Goal: Check status: Check status

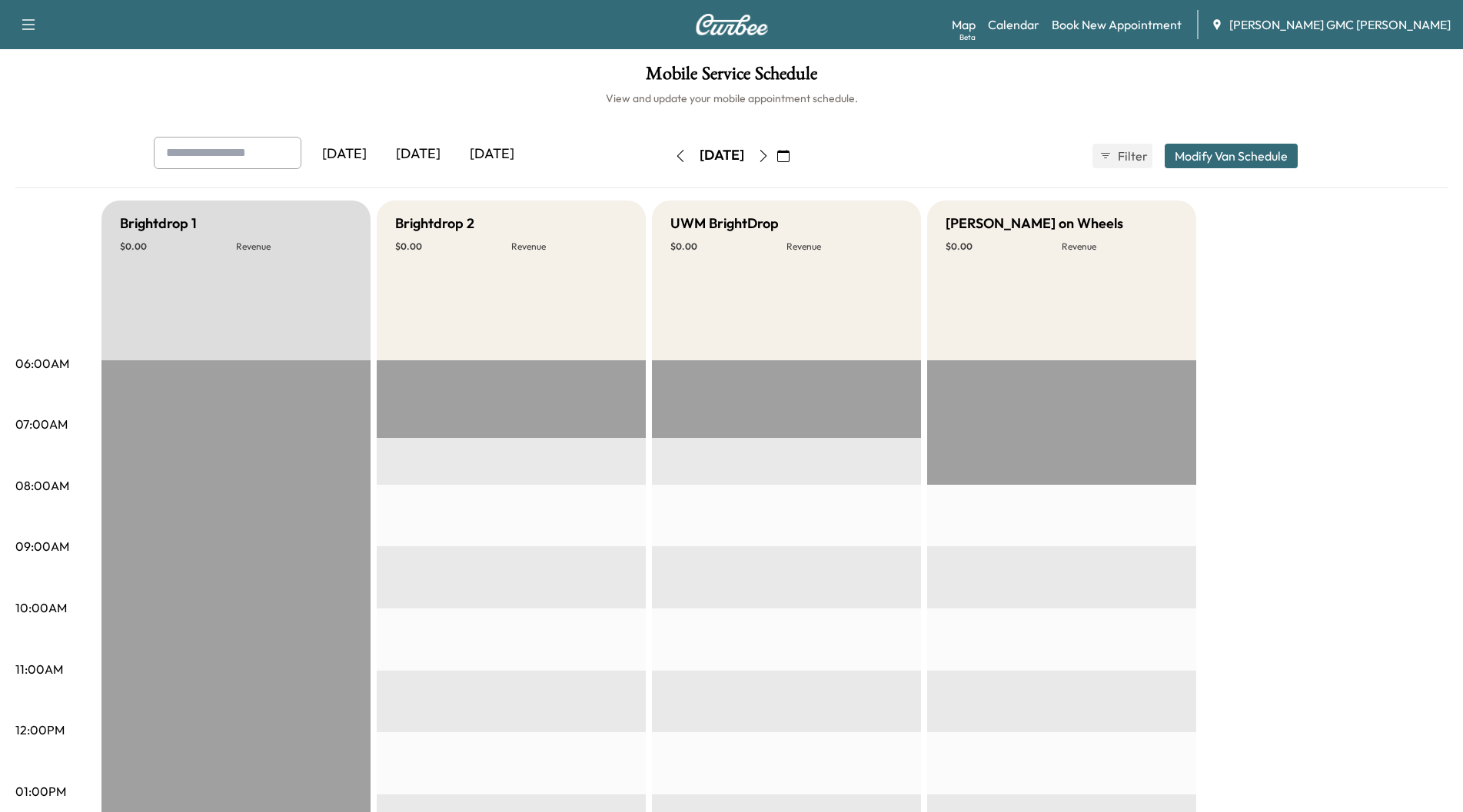
click at [425, 153] on div "[DATE]" at bounding box center [417, 155] width 73 height 35
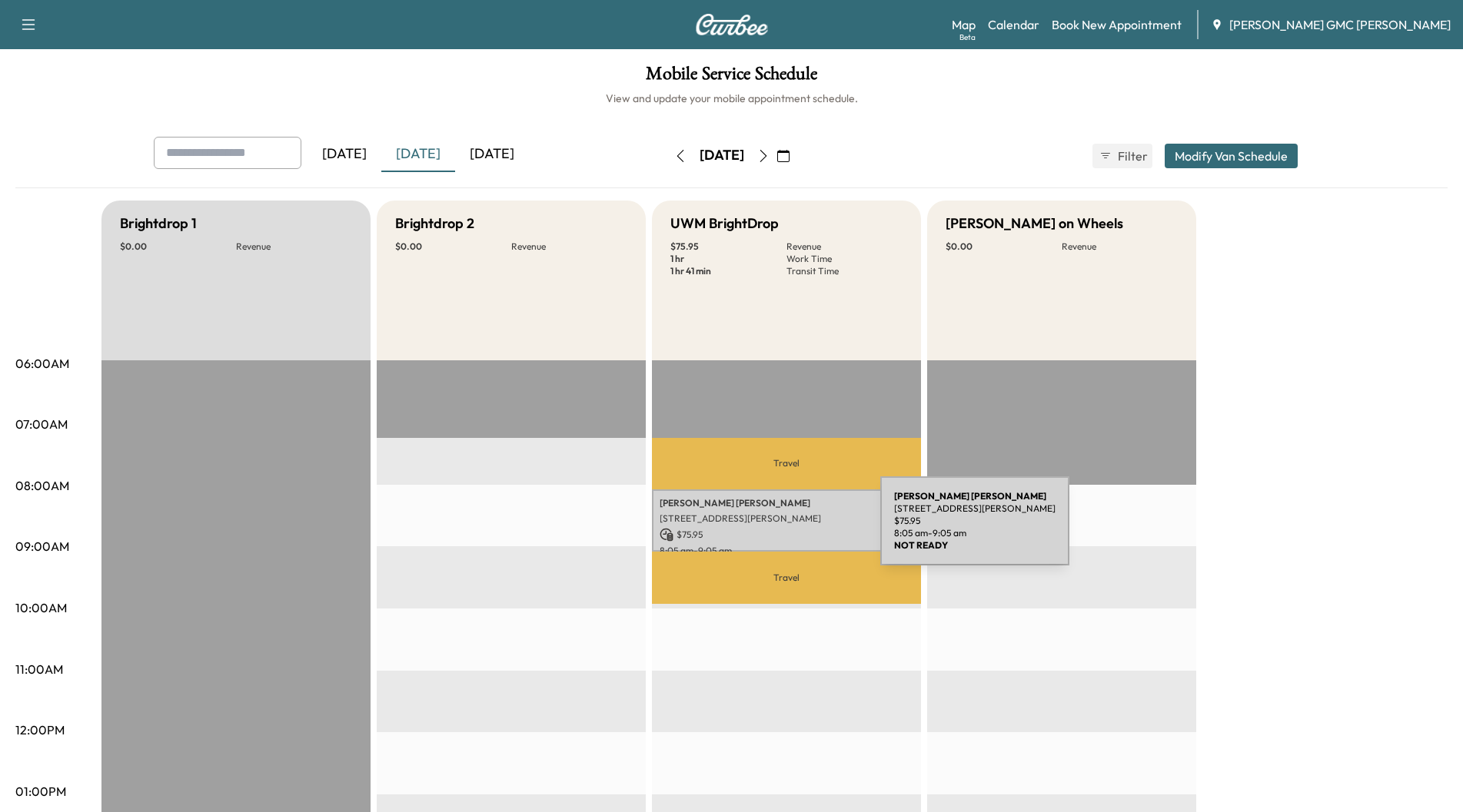
click at [765, 531] on p "$ 75.95" at bounding box center [786, 535] width 254 height 14
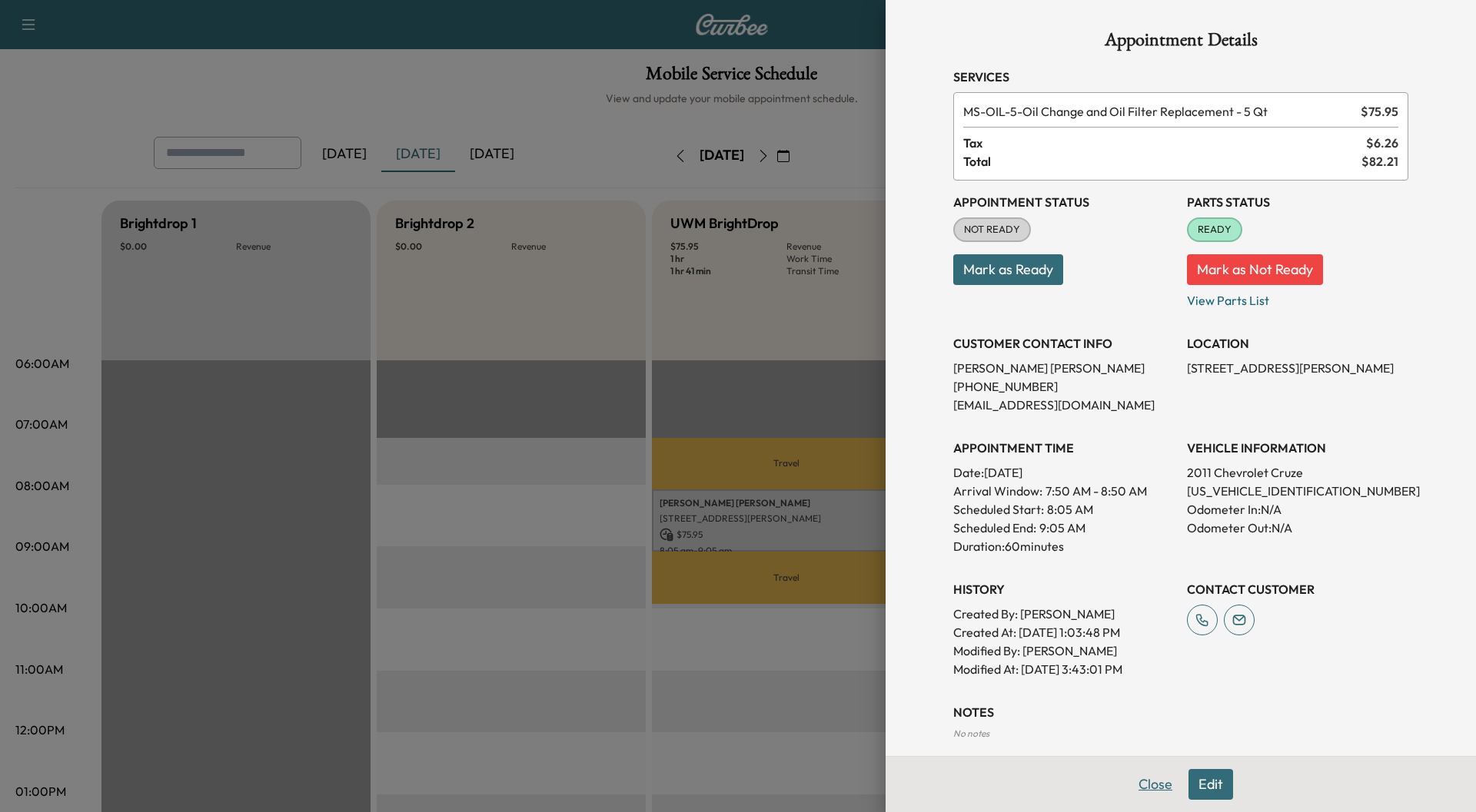
click at [1142, 785] on button "Close" at bounding box center [1156, 785] width 54 height 31
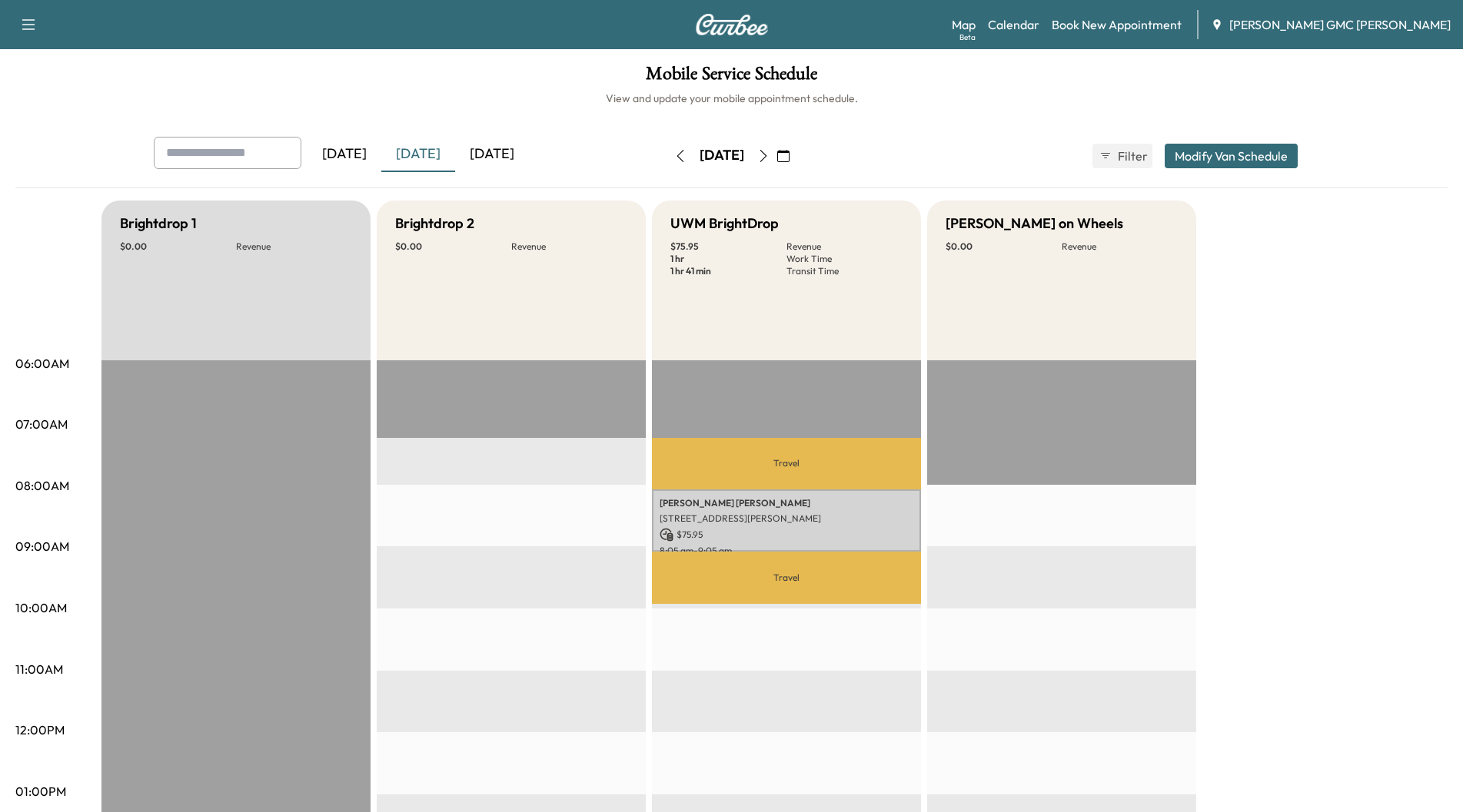
click at [770, 152] on icon "button" at bounding box center [763, 156] width 12 height 12
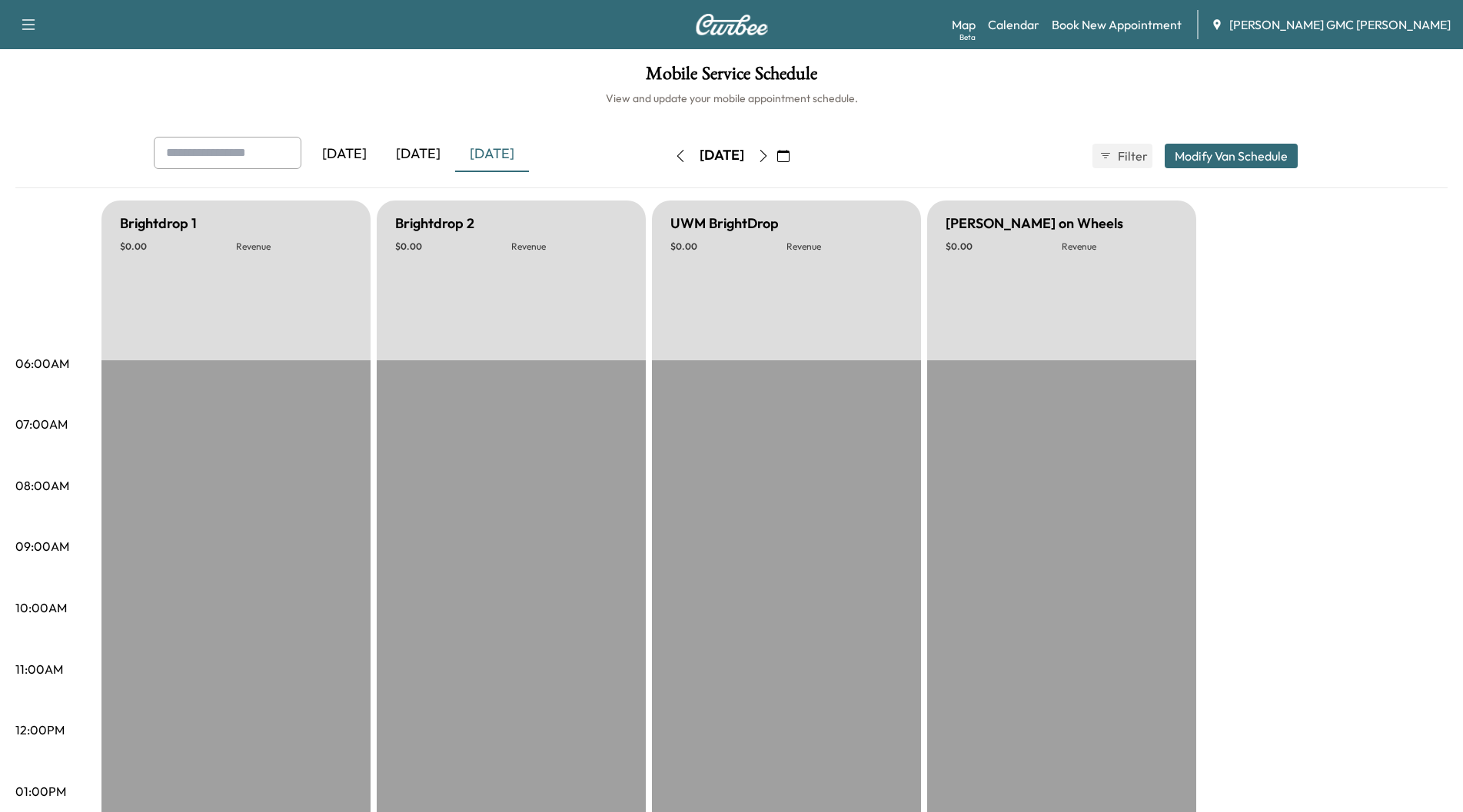
click at [777, 154] on button "button" at bounding box center [763, 156] width 27 height 25
click at [770, 154] on icon "button" at bounding box center [763, 156] width 12 height 12
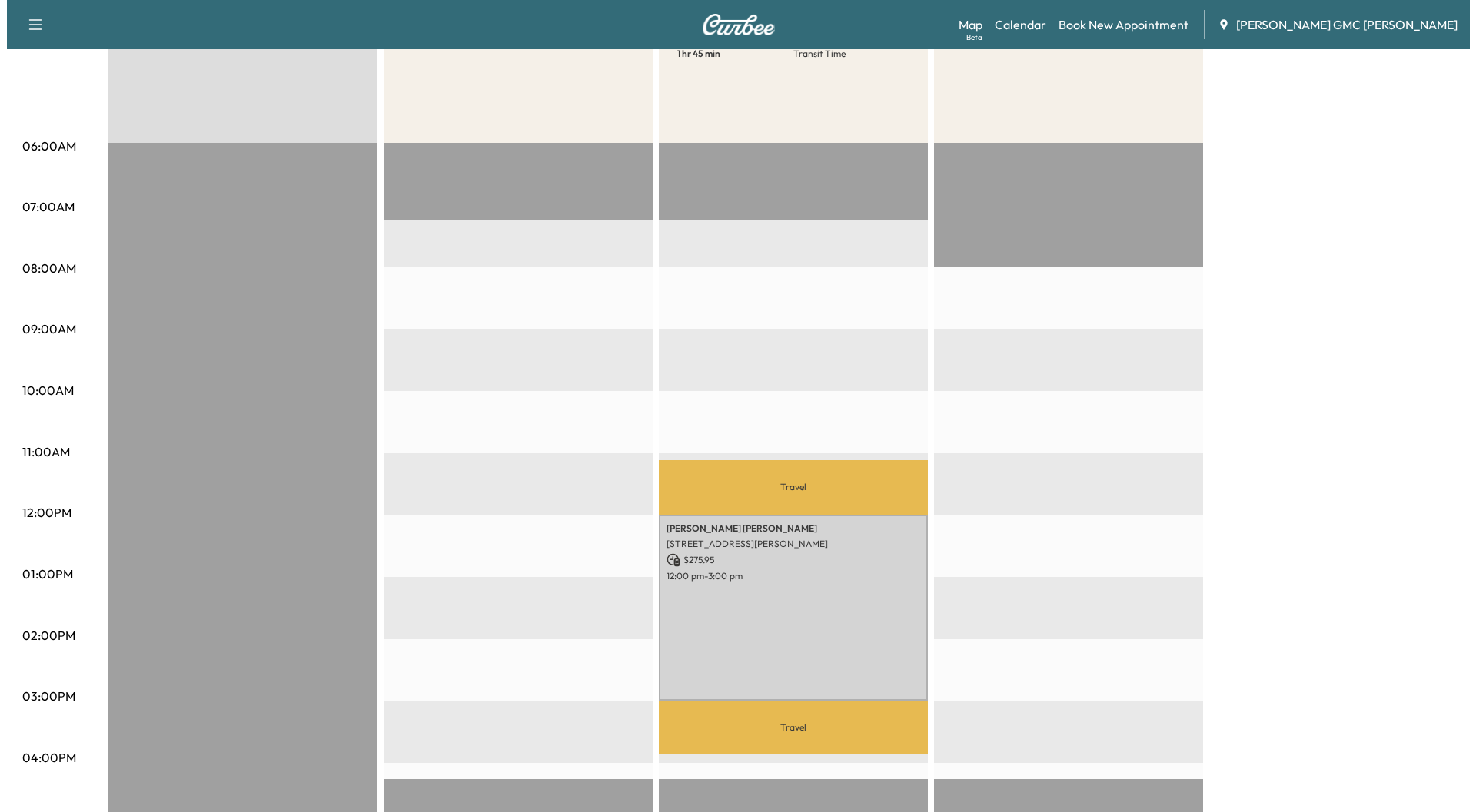
scroll to position [231, 0]
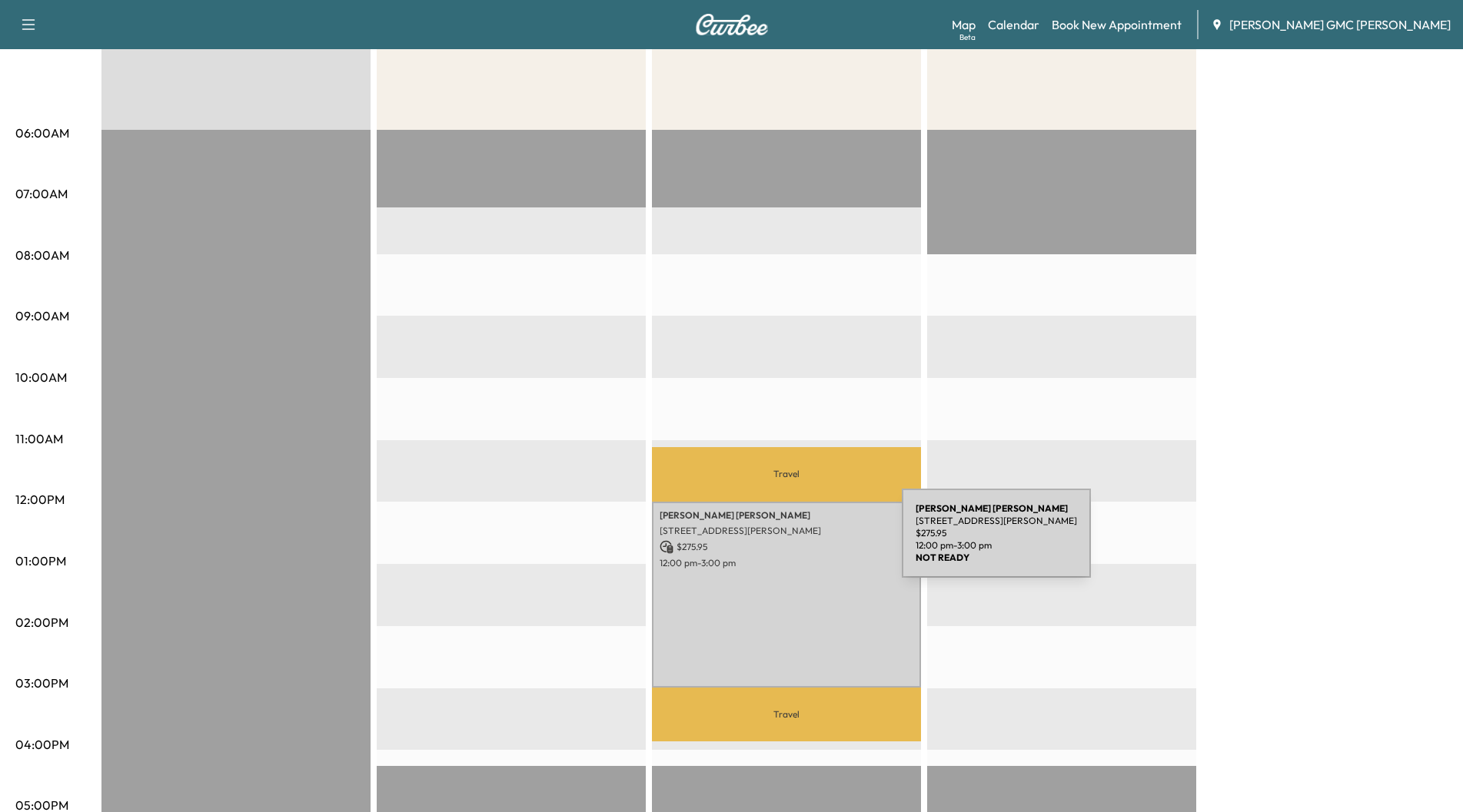
click at [786, 542] on p "$ 275.95" at bounding box center [786, 548] width 254 height 14
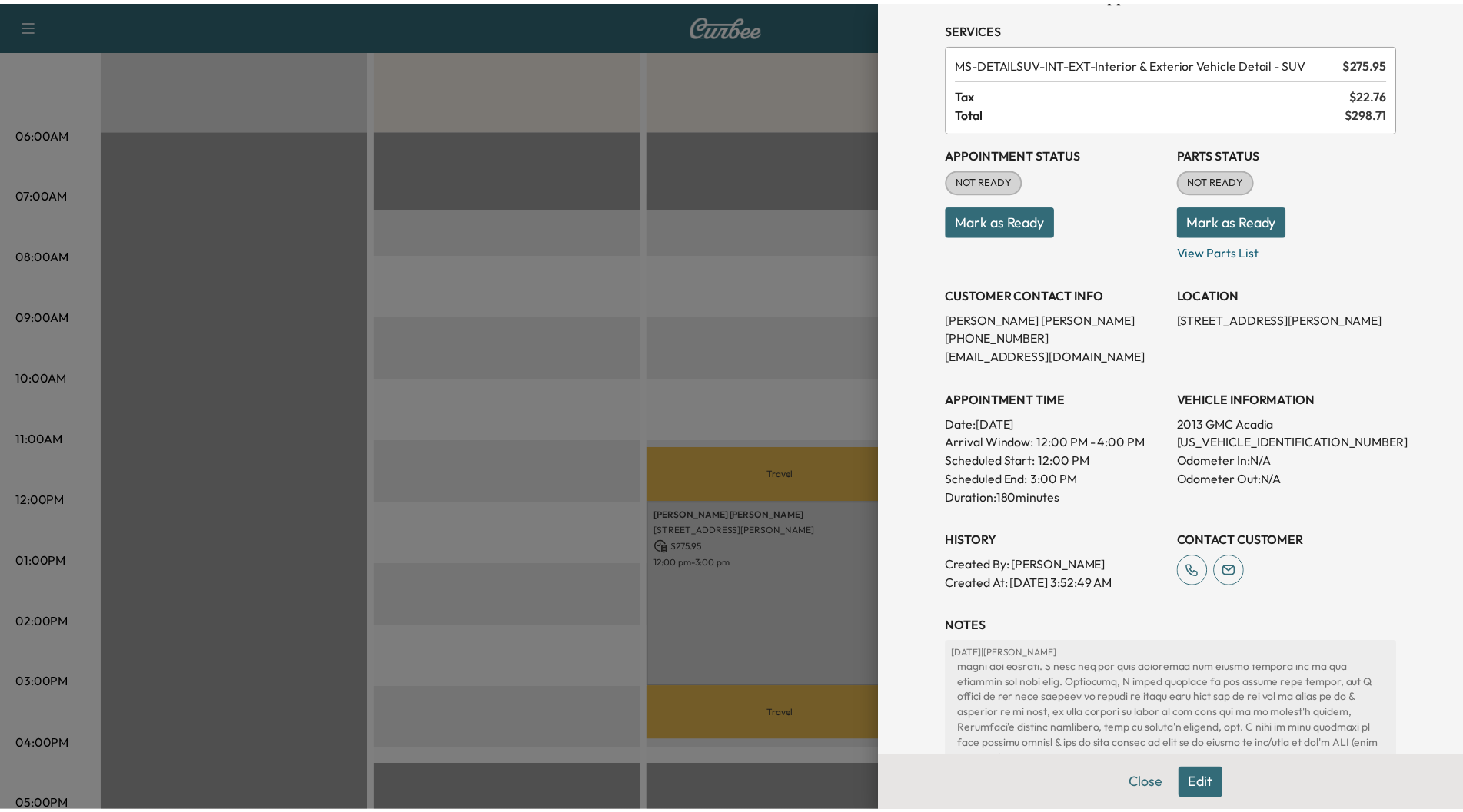
scroll to position [0, 0]
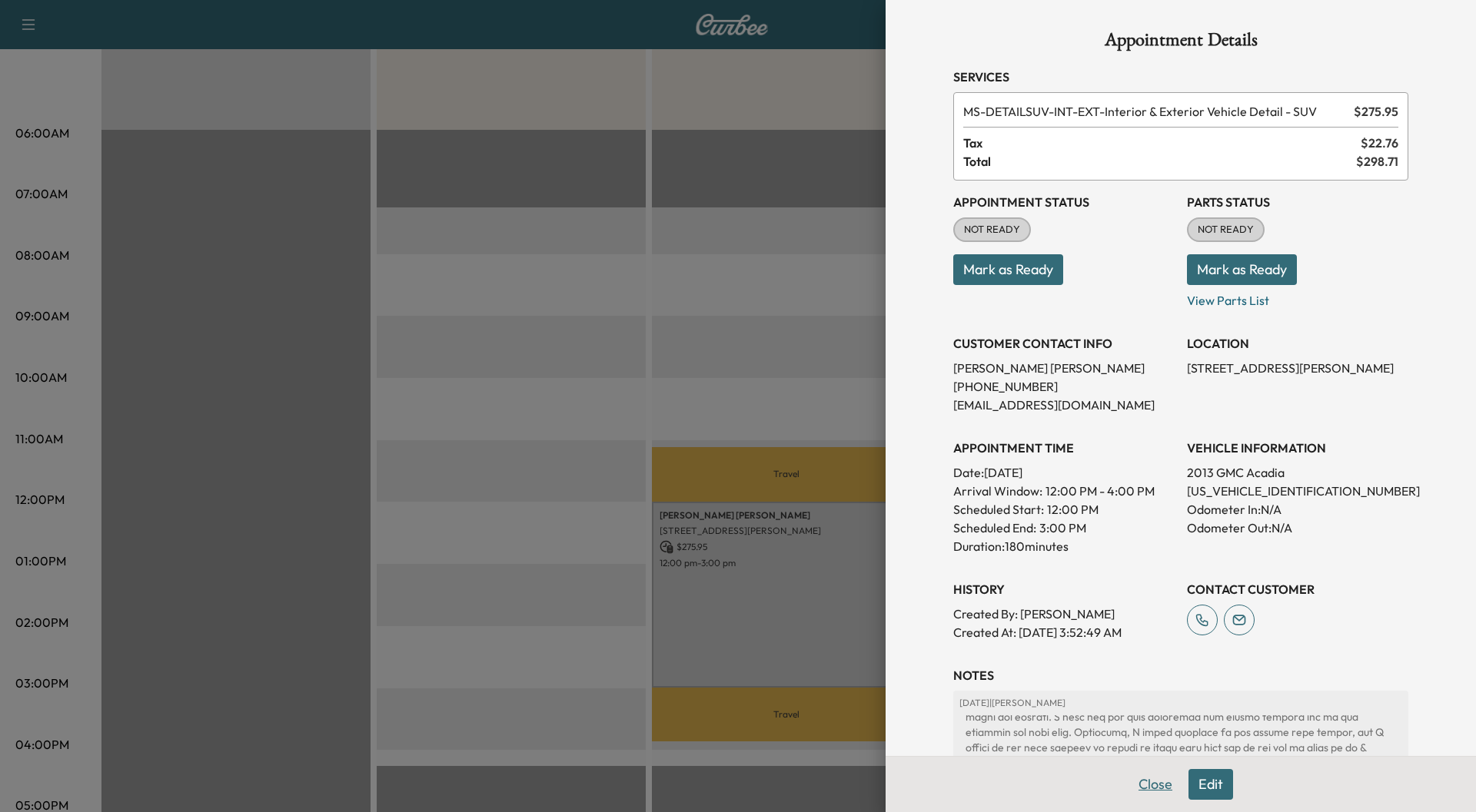
click at [1145, 780] on button "Close" at bounding box center [1156, 785] width 54 height 31
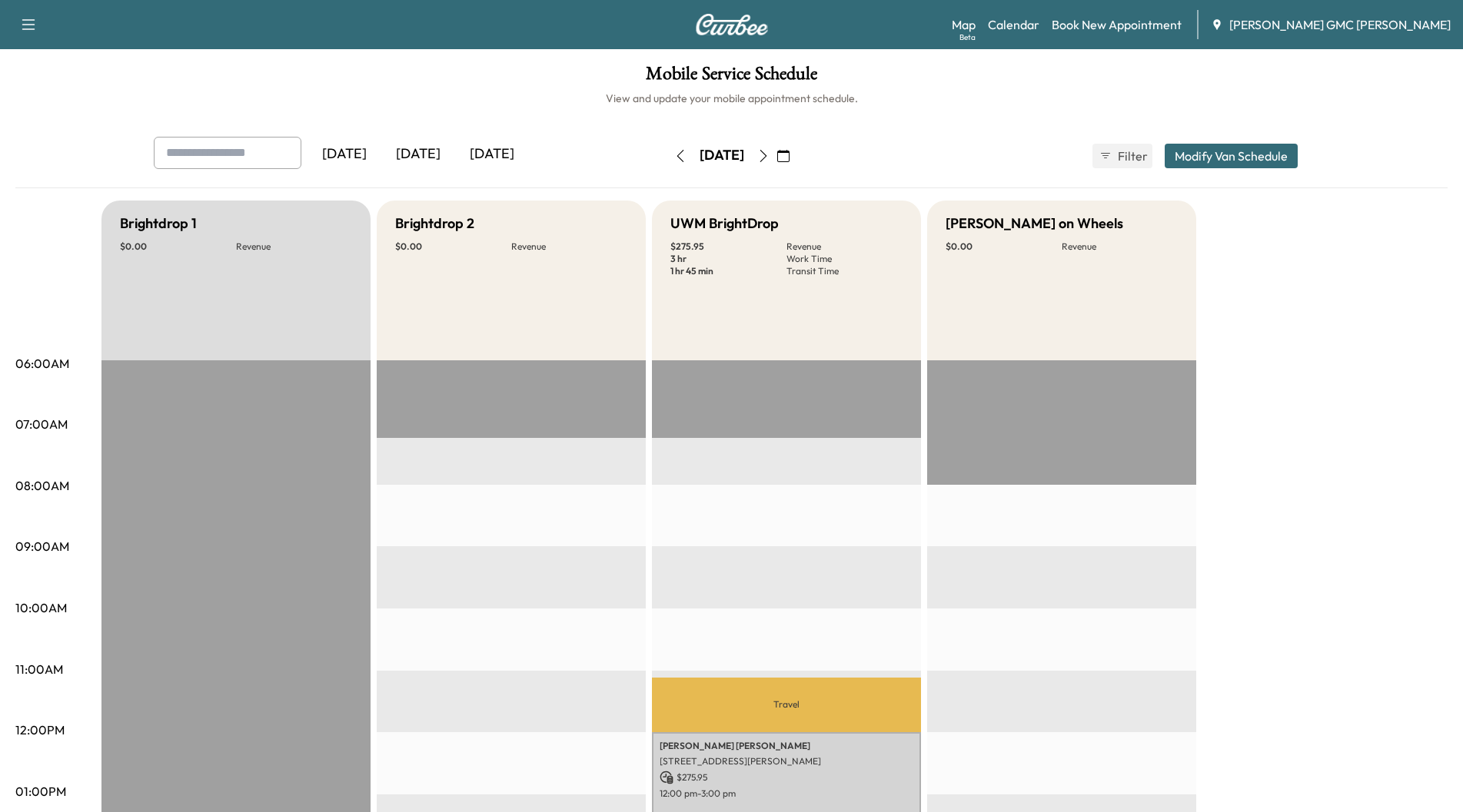
click at [766, 159] on icon "button" at bounding box center [762, 156] width 7 height 12
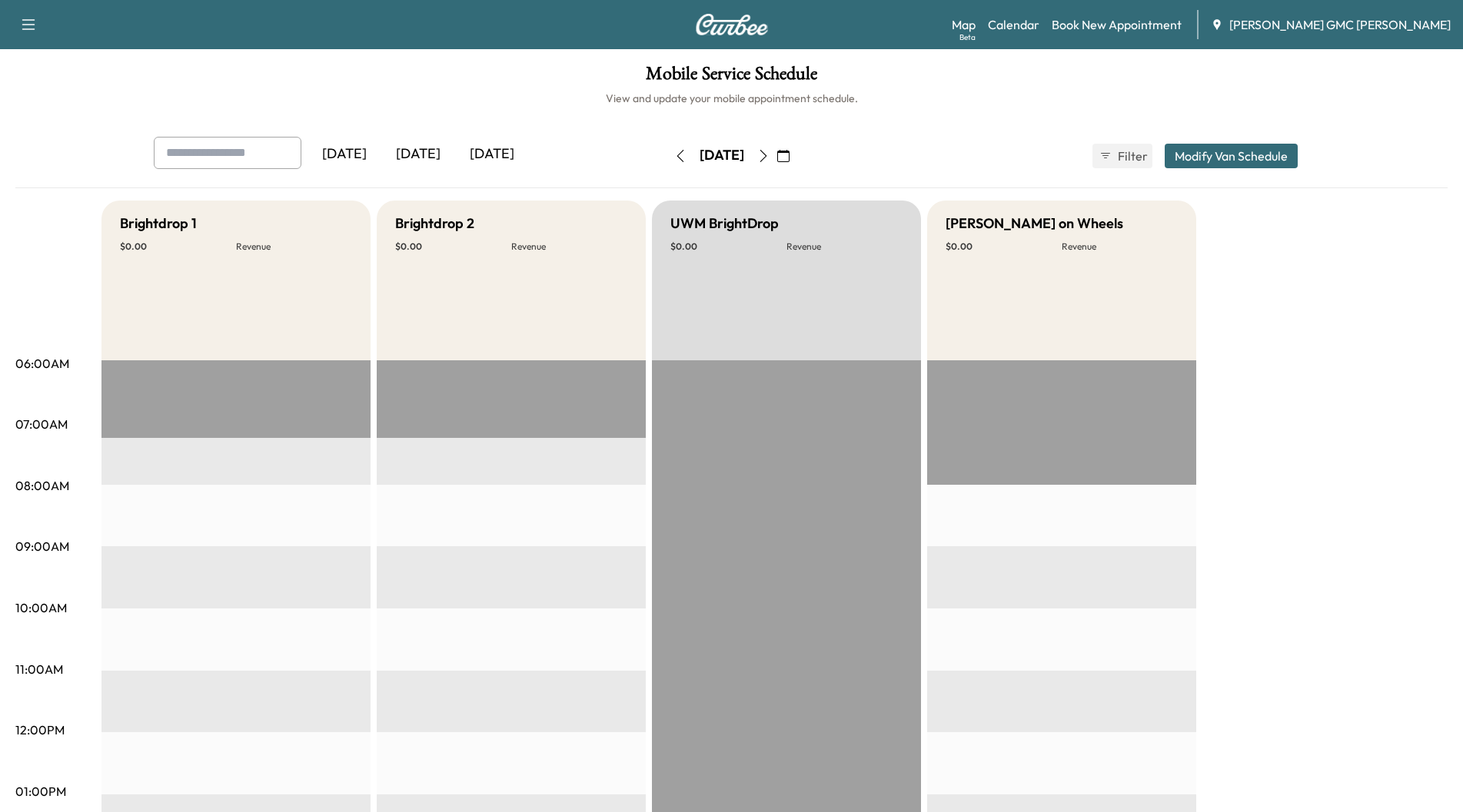
click at [770, 159] on icon "button" at bounding box center [763, 156] width 12 height 12
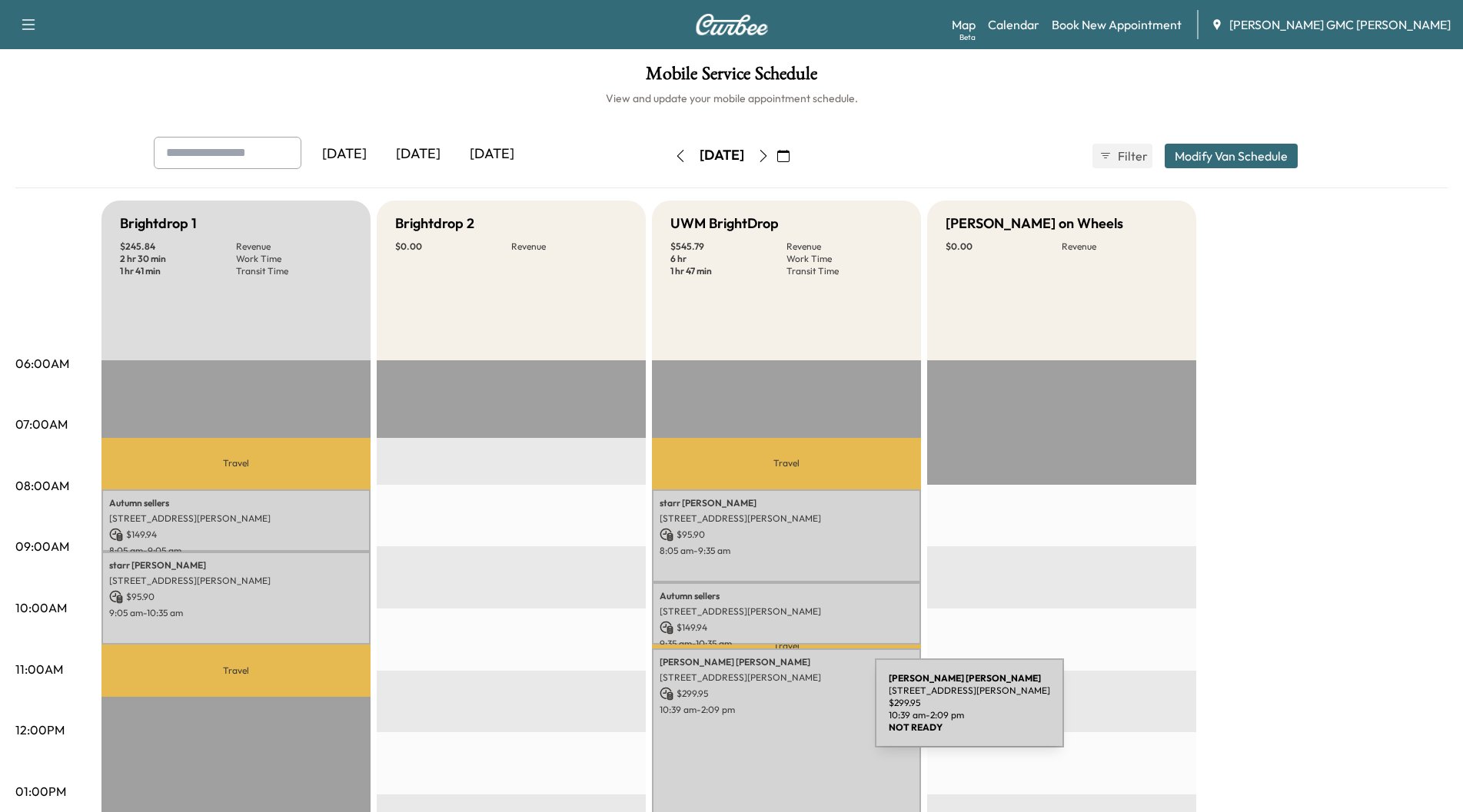
click at [759, 712] on p "10:39 am - 2:09 pm" at bounding box center [786, 710] width 254 height 12
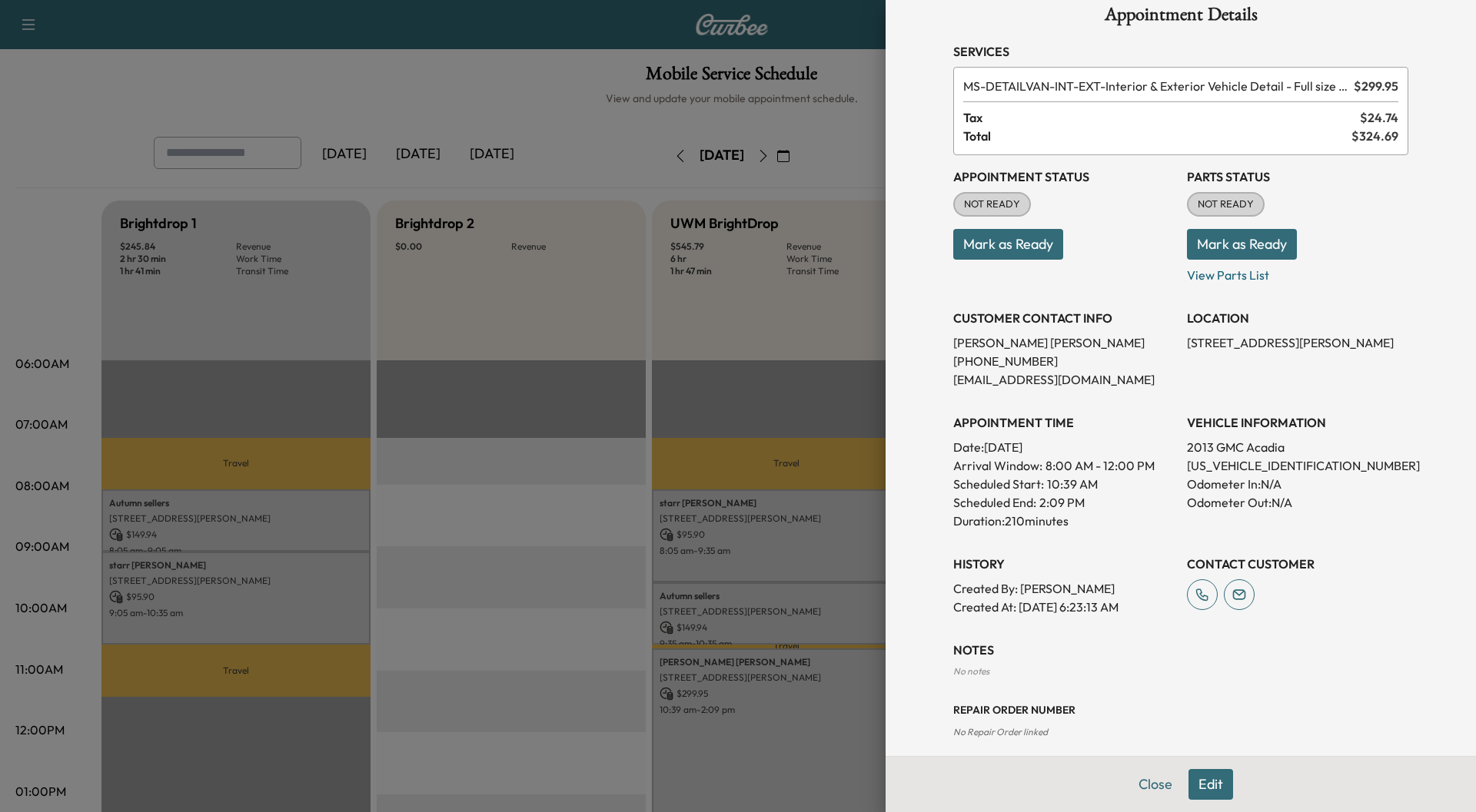
scroll to position [39, 0]
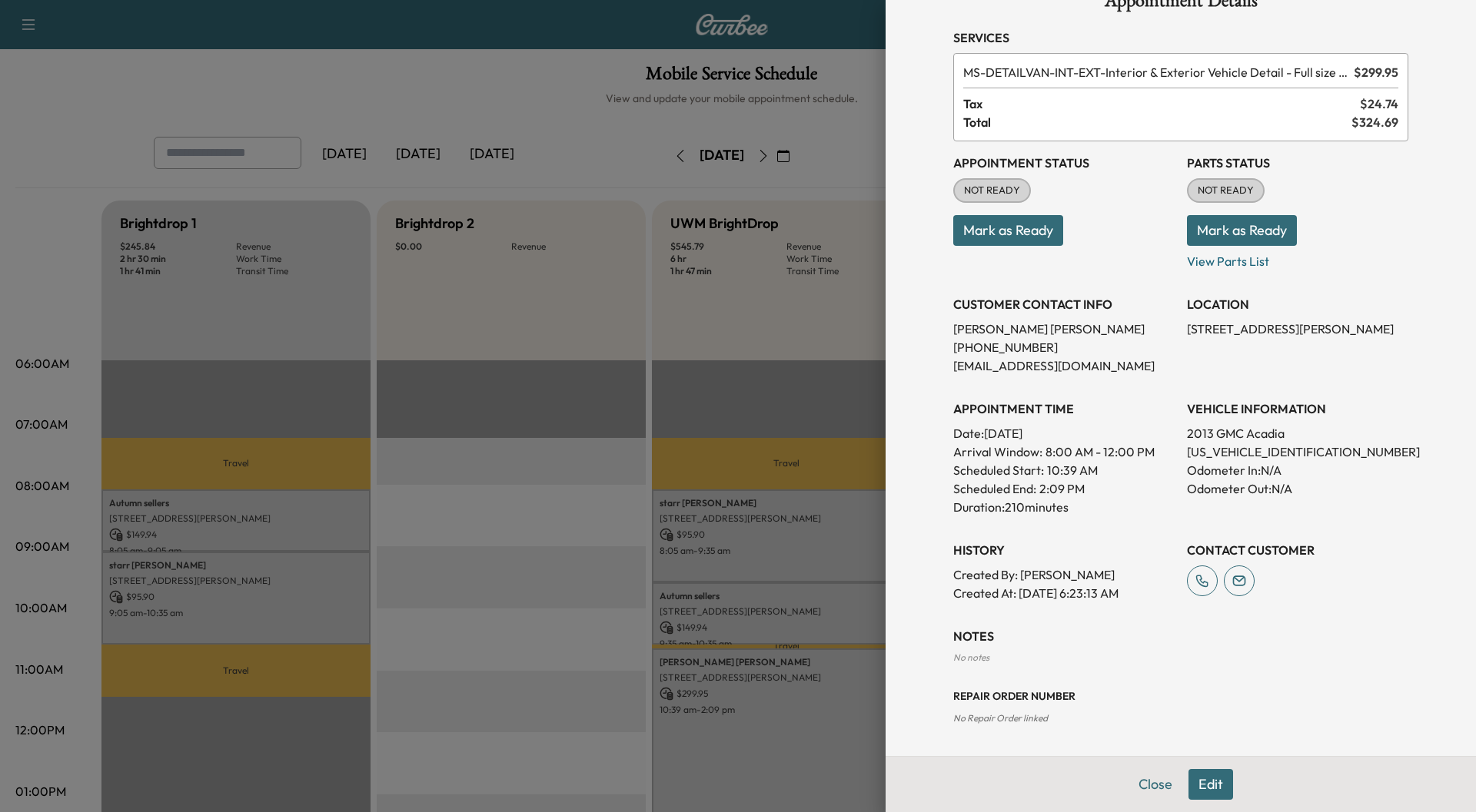
click at [613, 85] on div at bounding box center [738, 406] width 1476 height 812
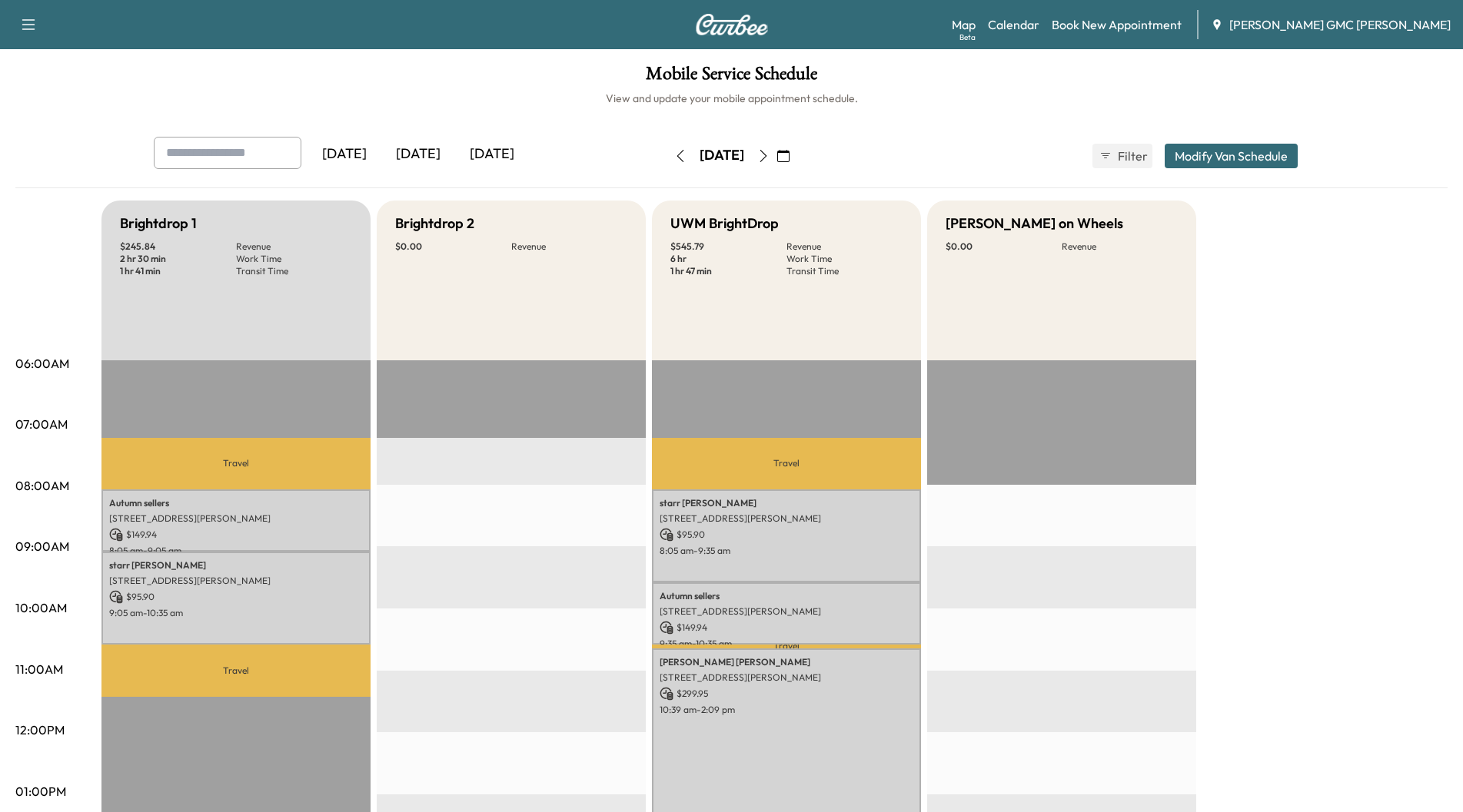
click at [677, 161] on icon "button" at bounding box center [680, 156] width 7 height 12
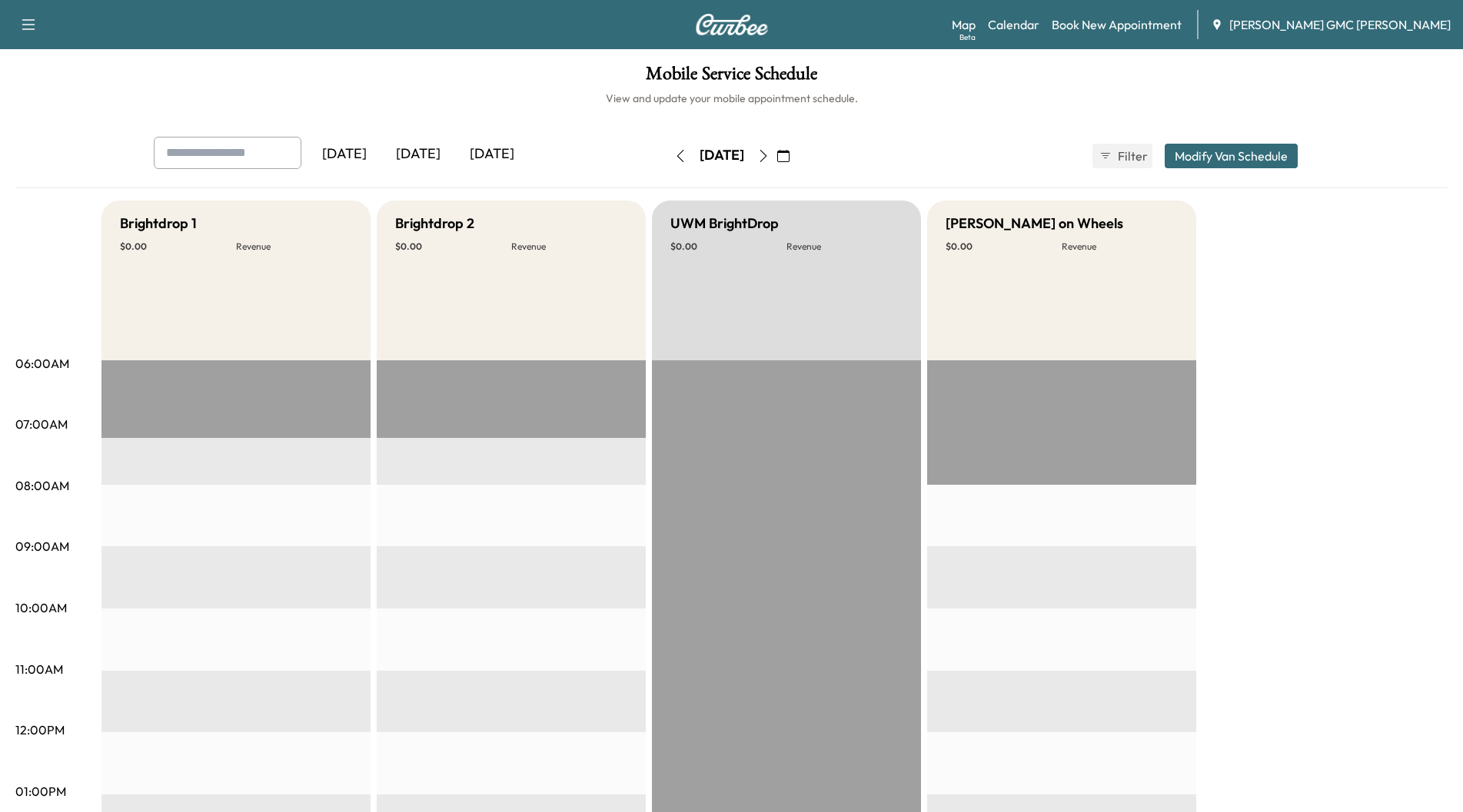
click at [667, 161] on button "button" at bounding box center [680, 156] width 27 height 25
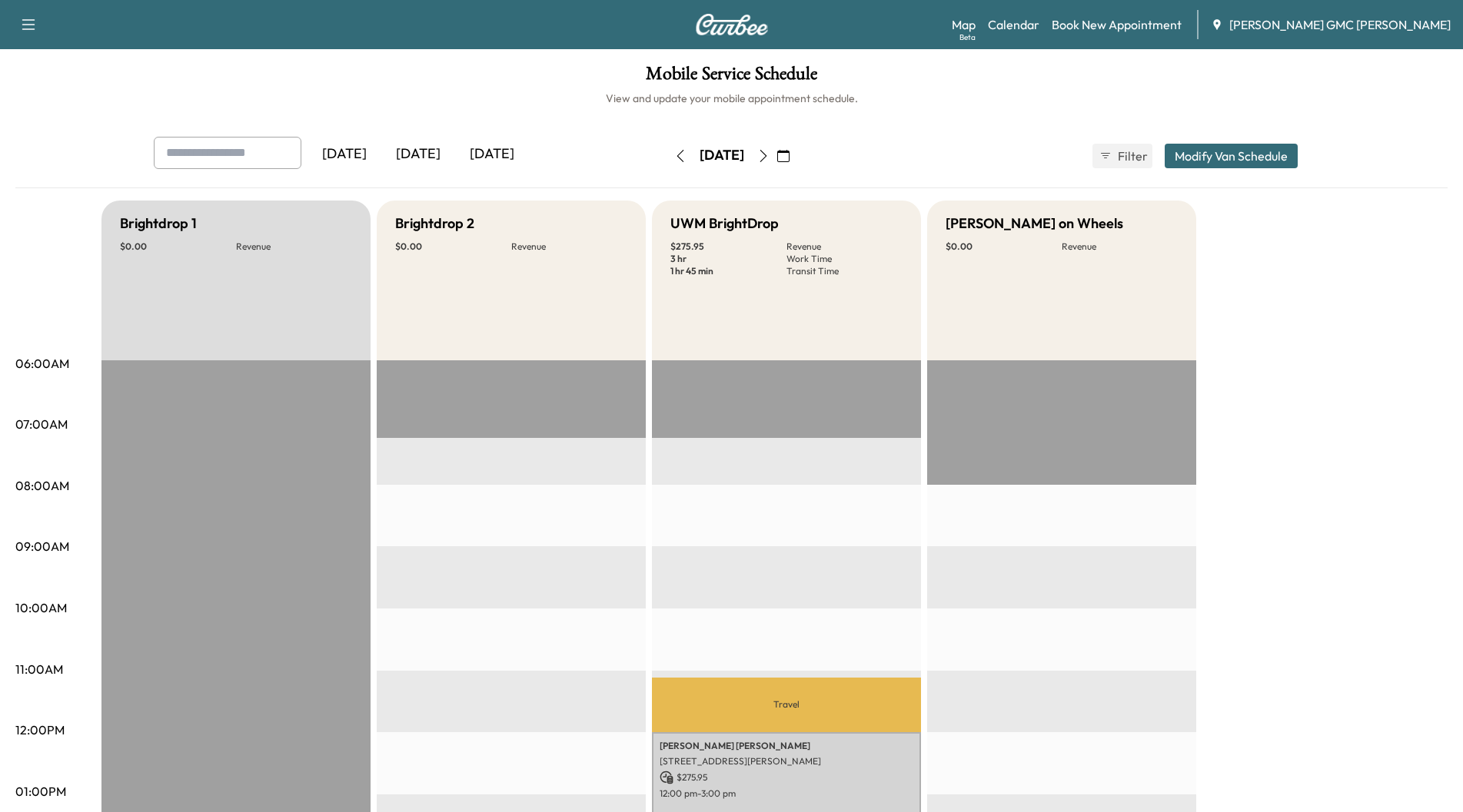
click at [667, 161] on button "button" at bounding box center [680, 156] width 27 height 25
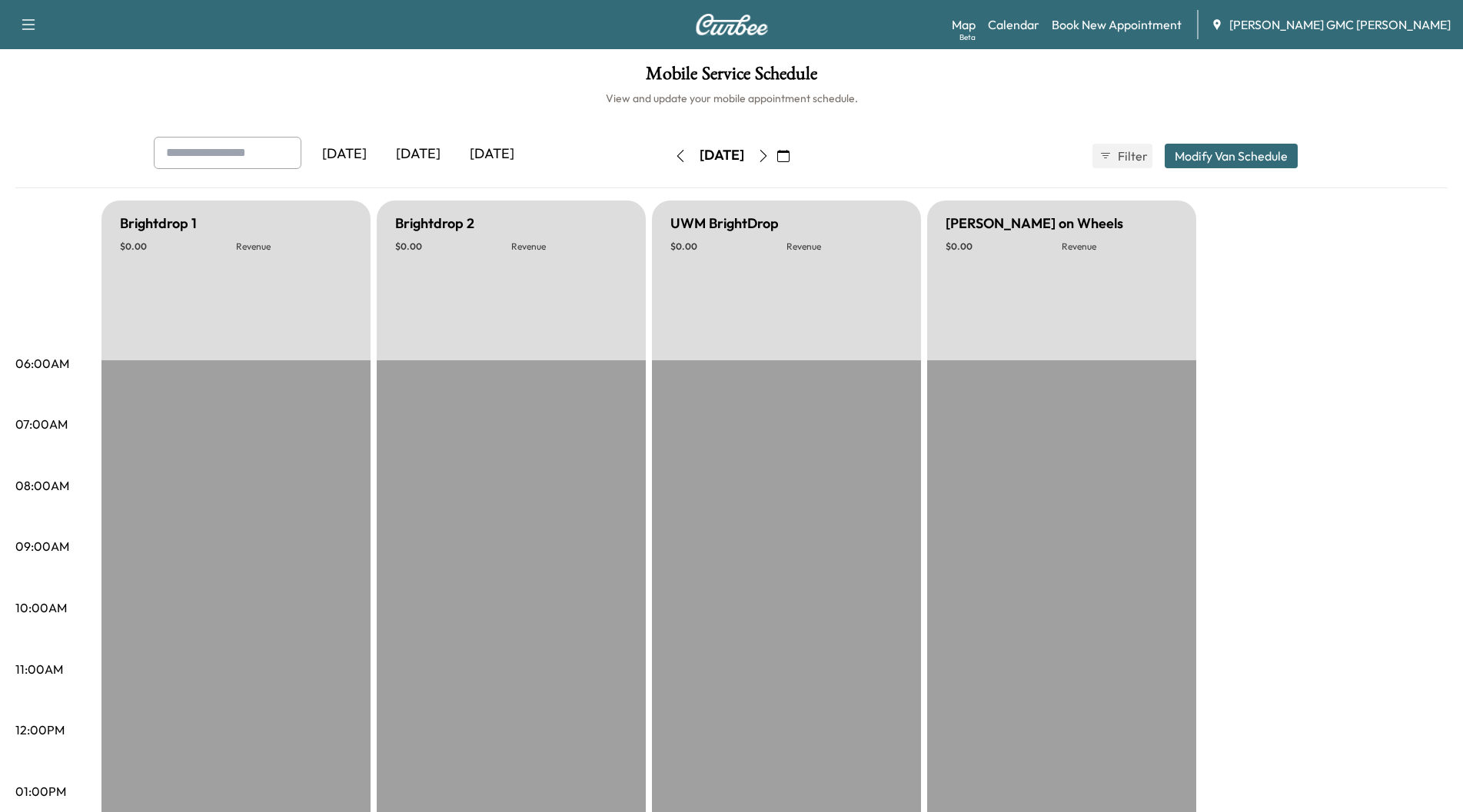
click at [770, 157] on icon "button" at bounding box center [763, 156] width 12 height 12
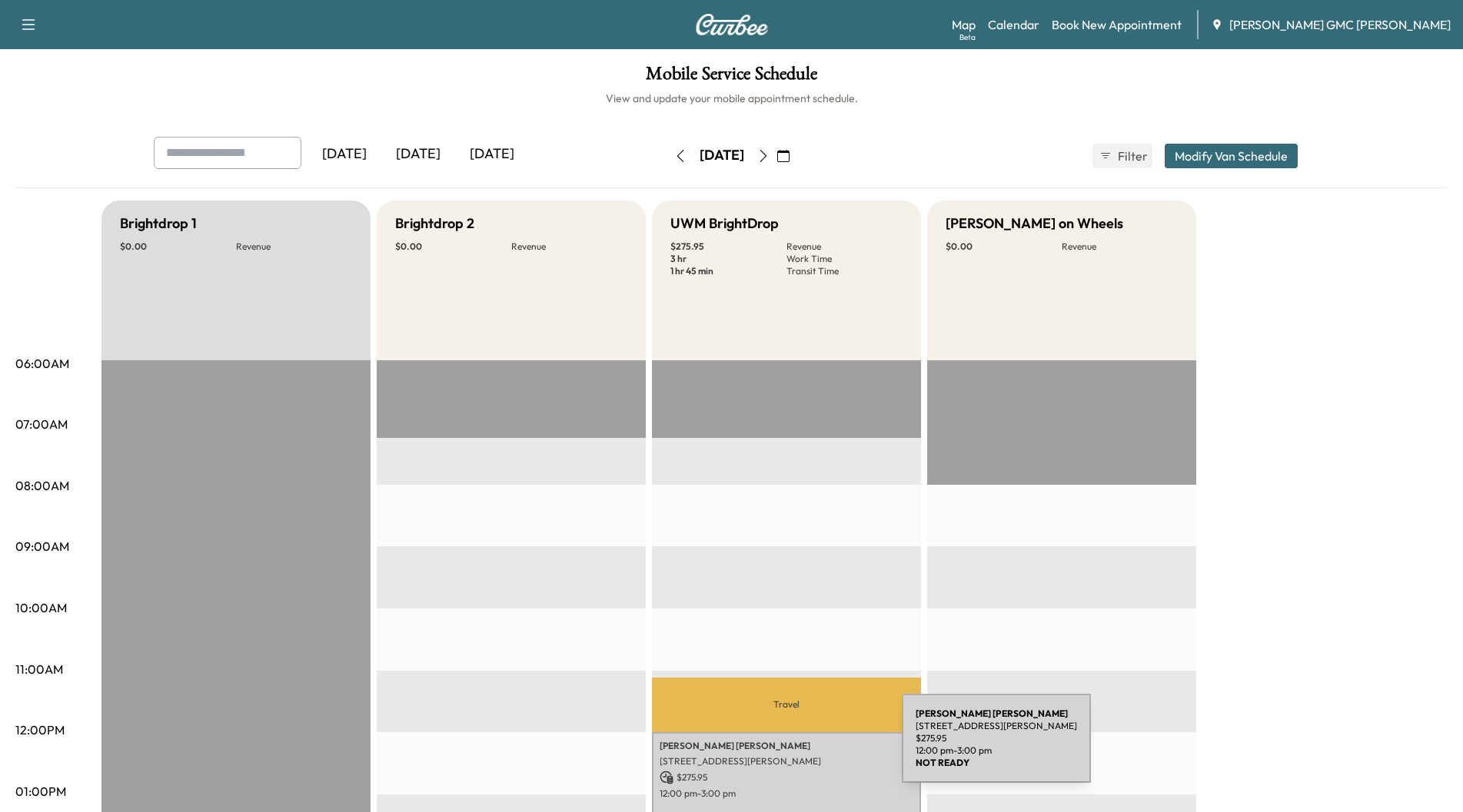
click at [785, 747] on div "[PERSON_NAME] [STREET_ADDRESS][PERSON_NAME] $ 275.95 12:00 pm - 3:00 pm" at bounding box center [786, 825] width 269 height 186
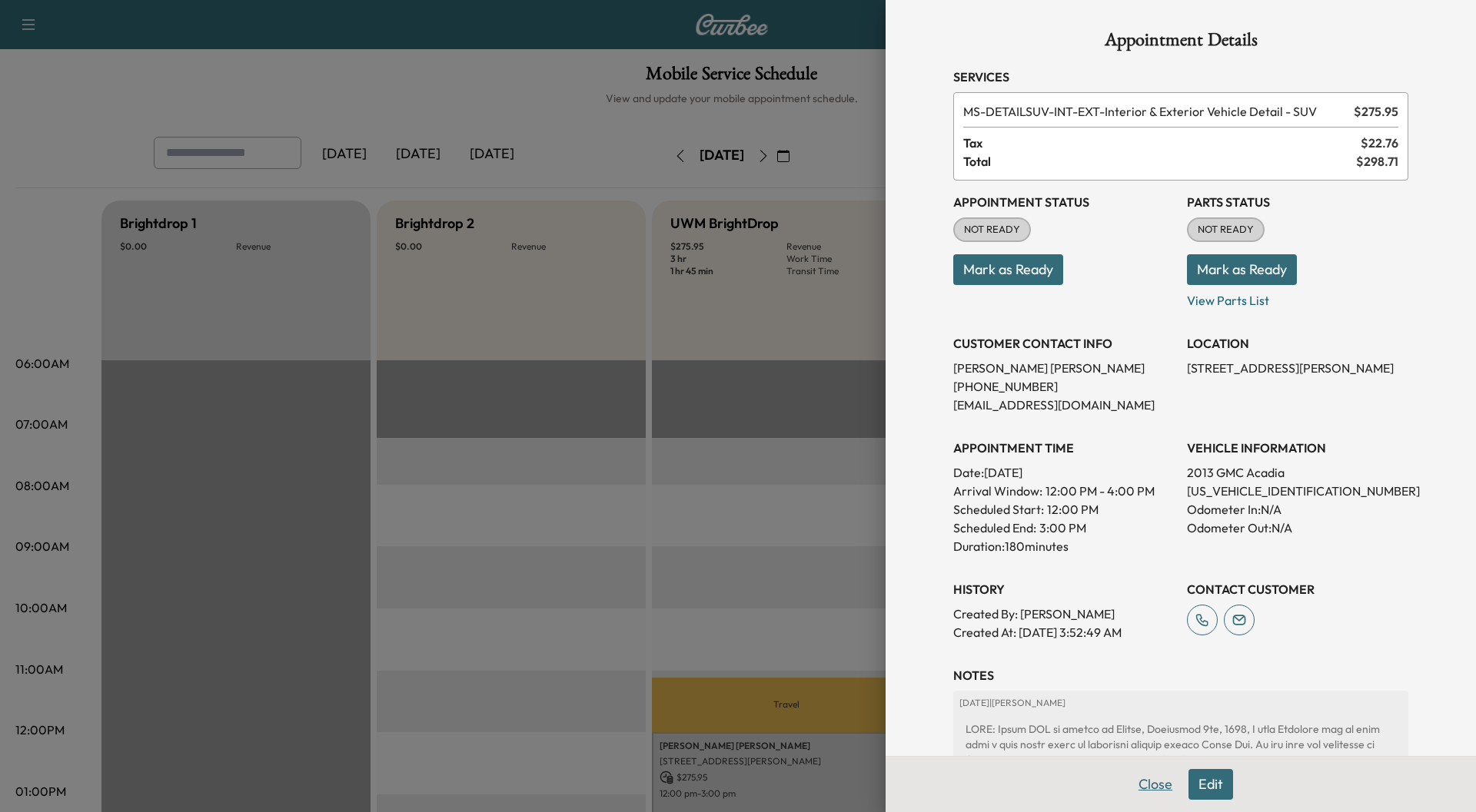
click at [1152, 788] on button "Close" at bounding box center [1156, 785] width 54 height 31
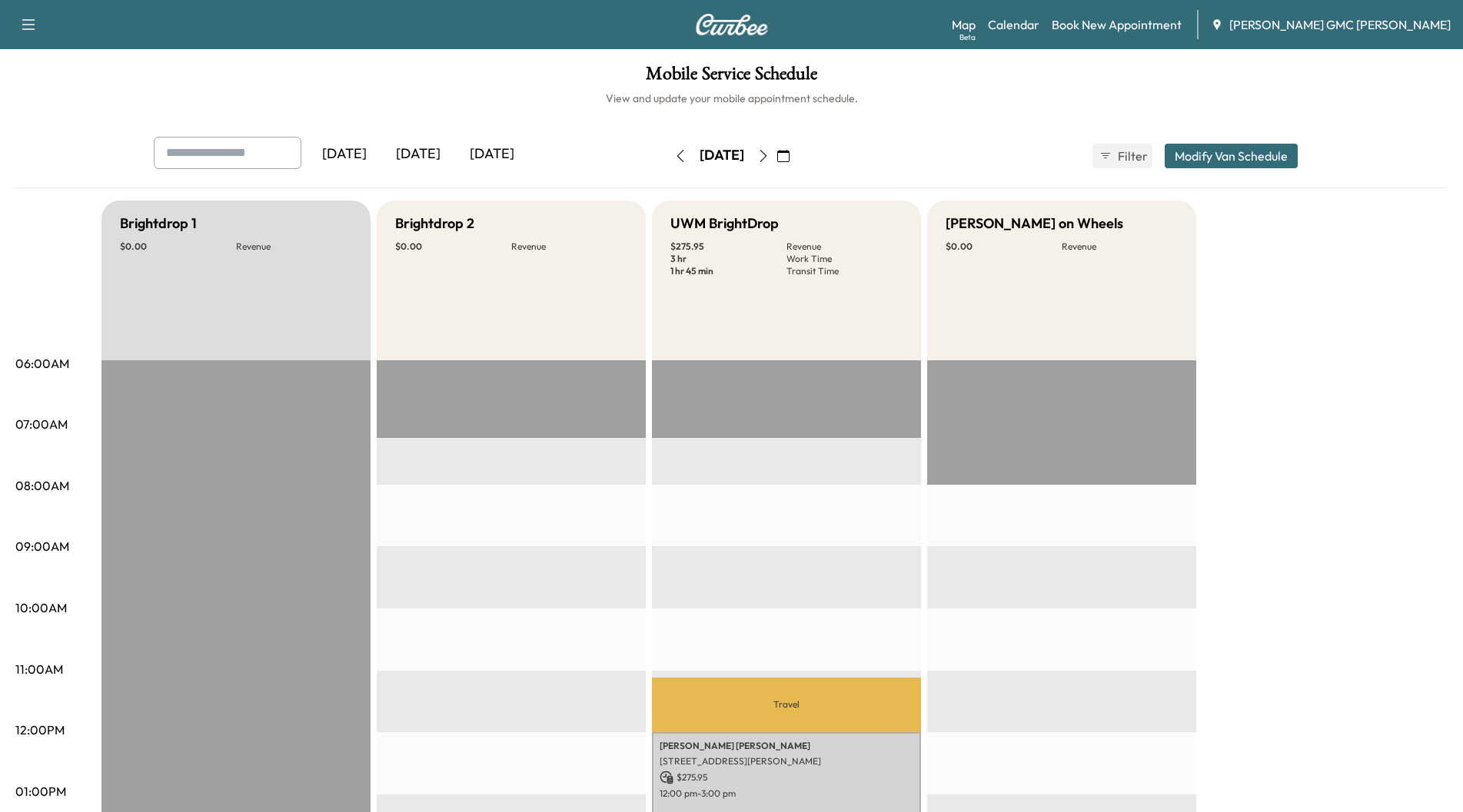
click at [766, 155] on icon "button" at bounding box center [762, 156] width 7 height 12
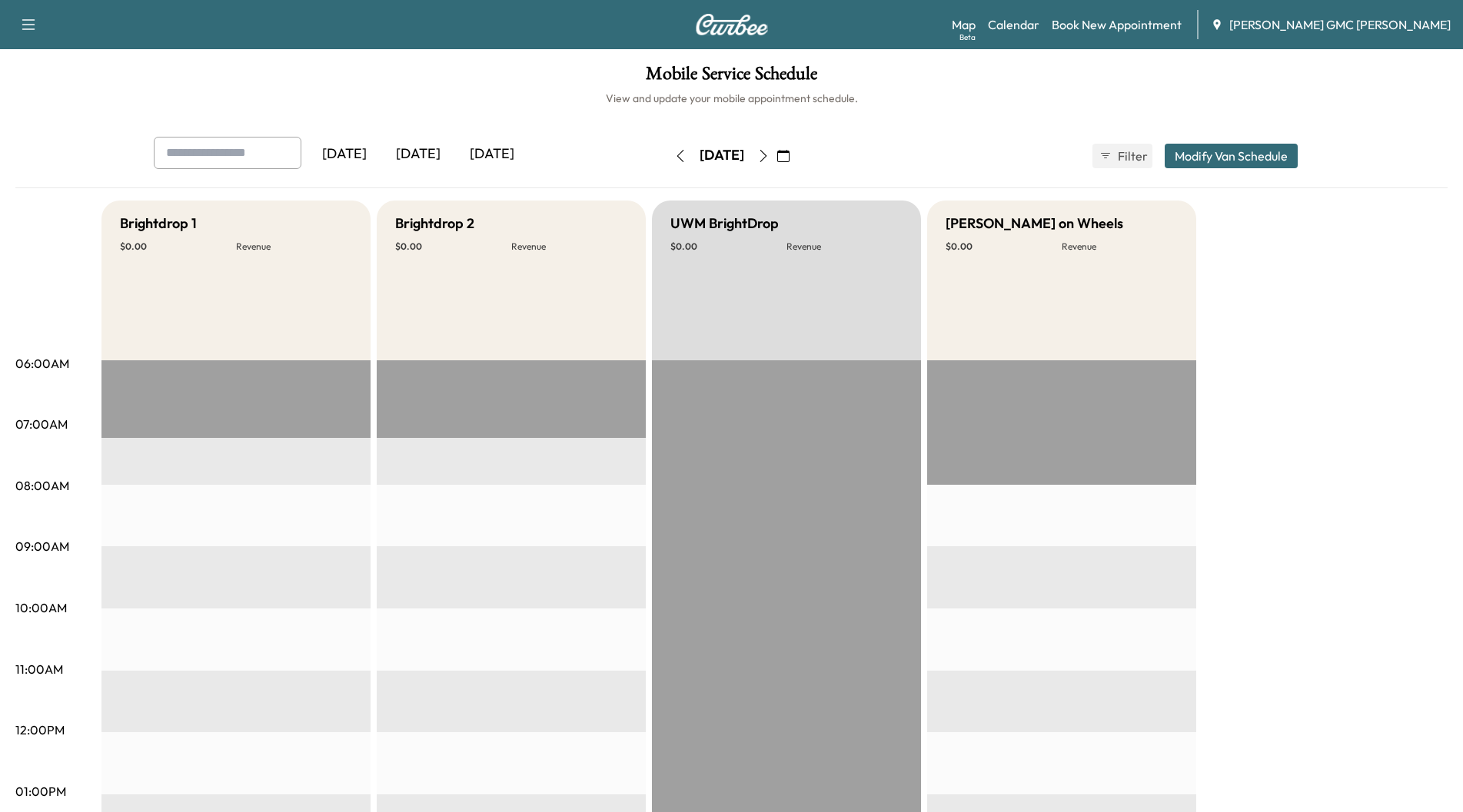
click at [770, 155] on icon "button" at bounding box center [763, 156] width 12 height 12
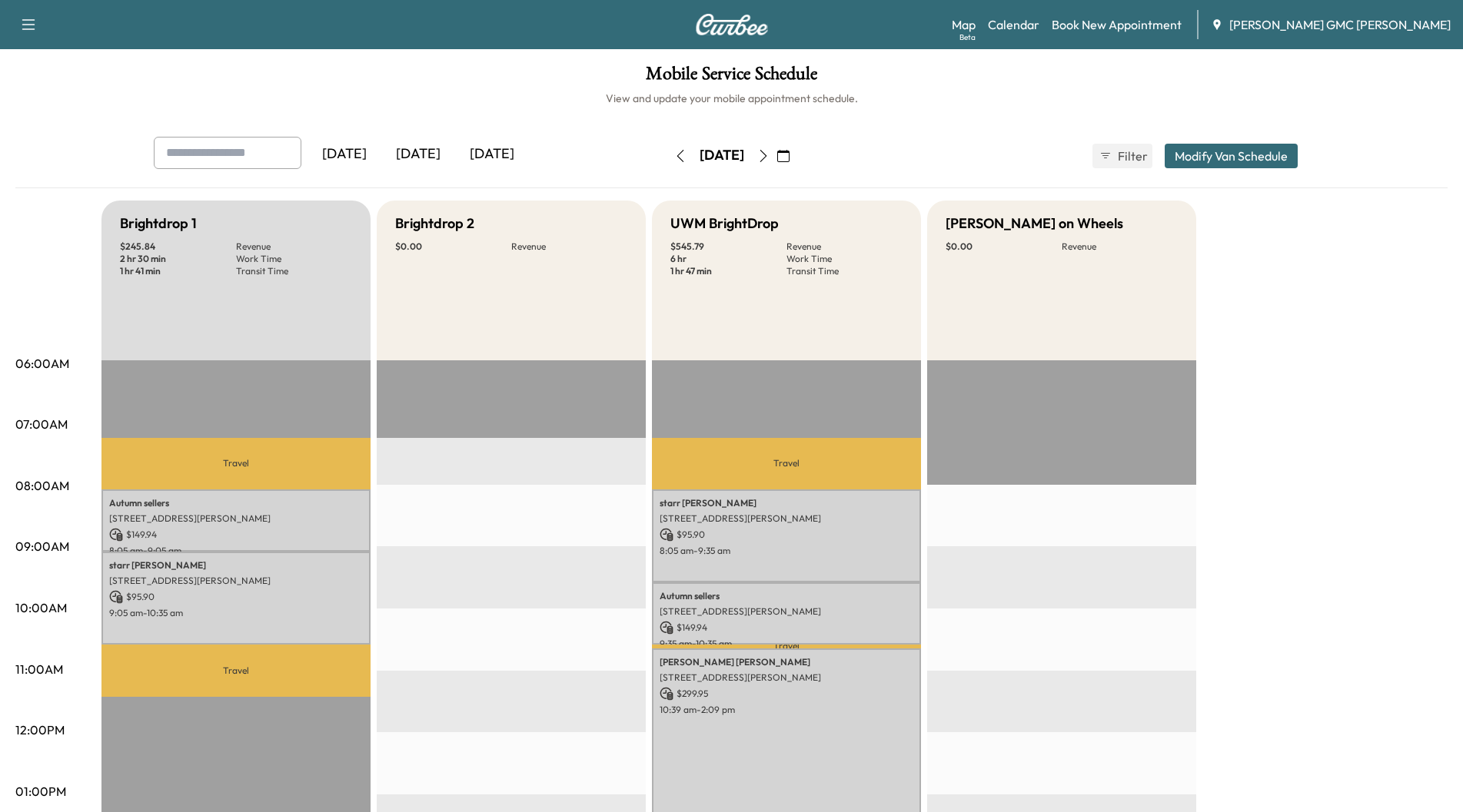
click at [777, 155] on button "button" at bounding box center [763, 156] width 27 height 25
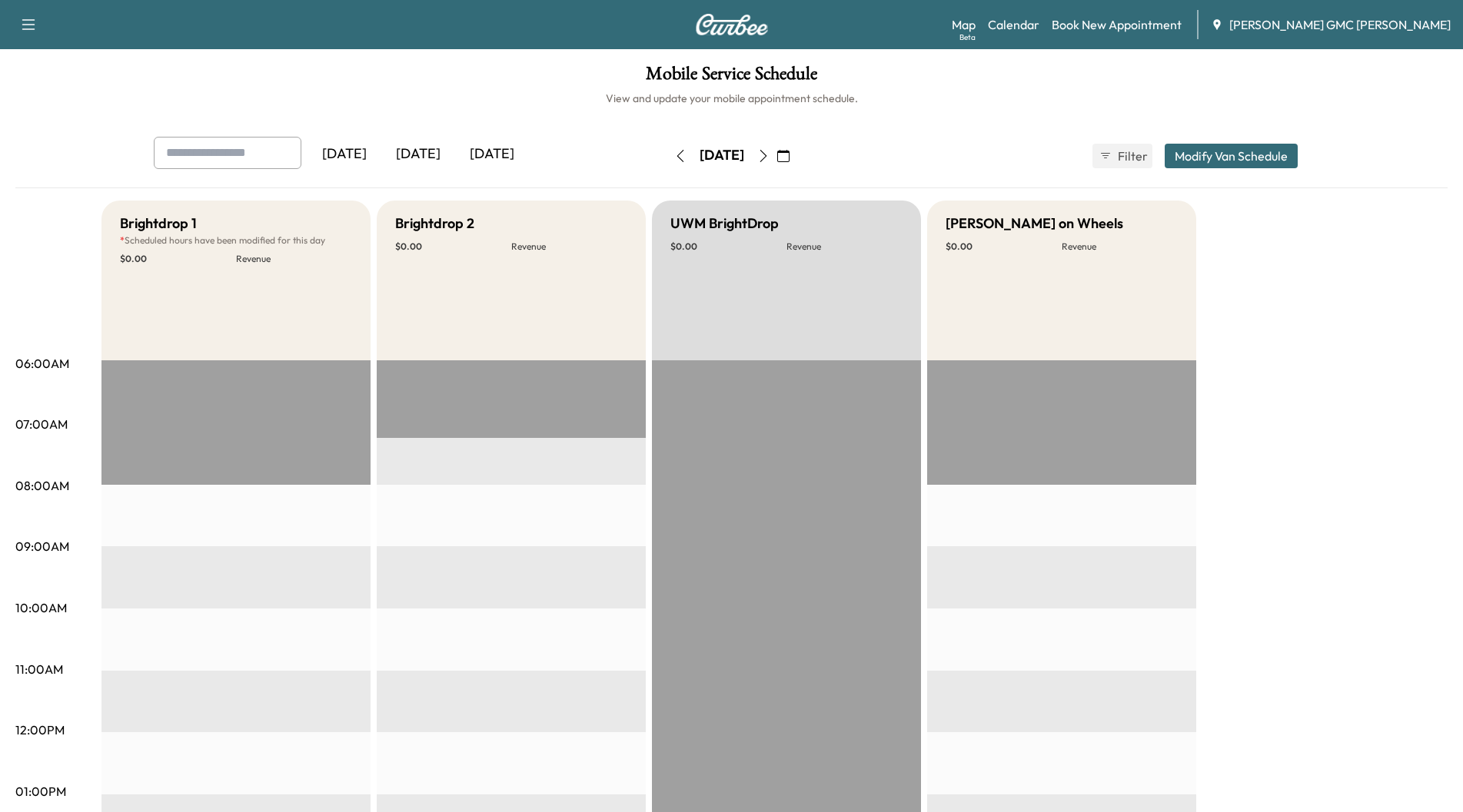
click at [770, 155] on icon "button" at bounding box center [763, 156] width 12 height 12
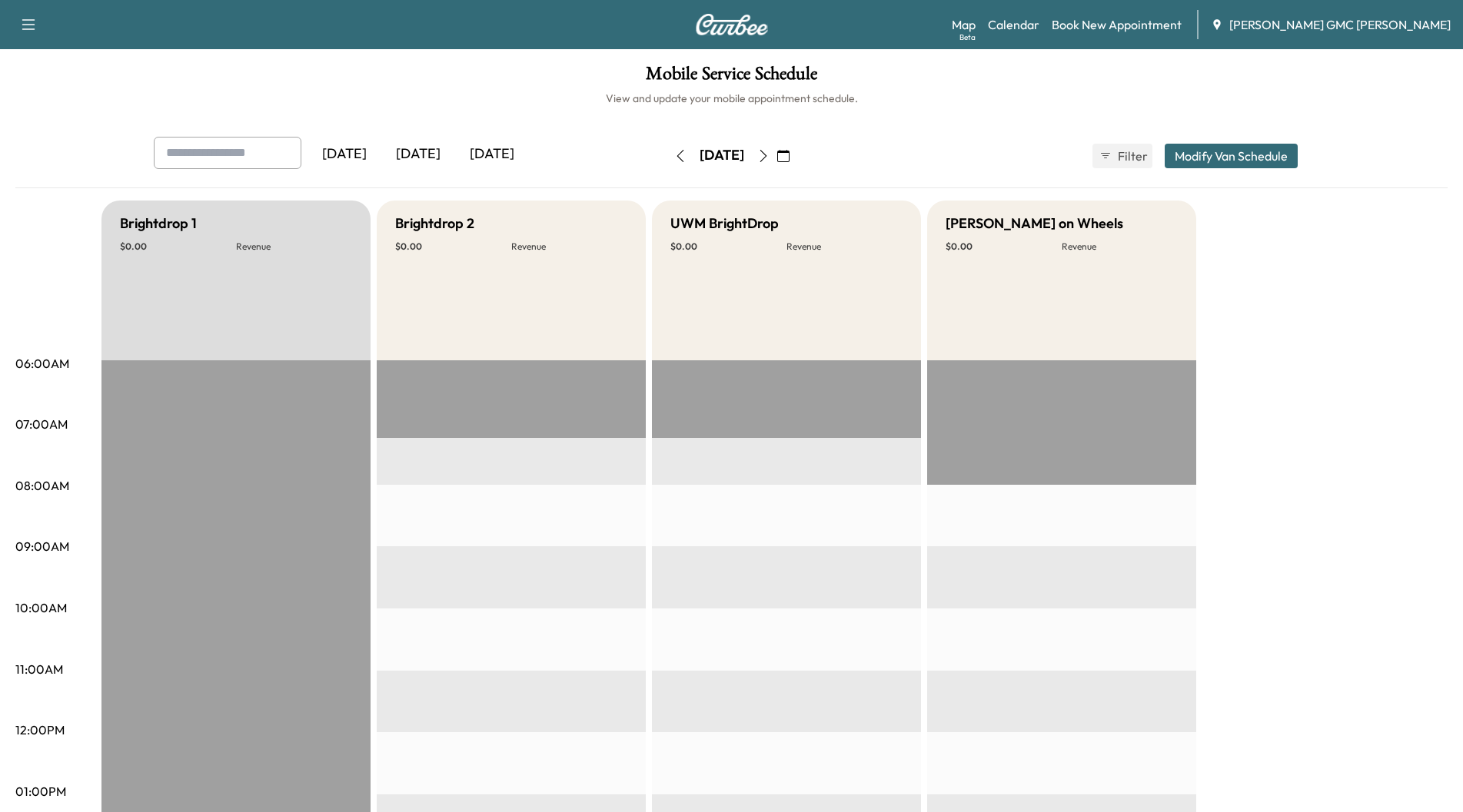
click at [770, 155] on icon "button" at bounding box center [763, 156] width 12 height 12
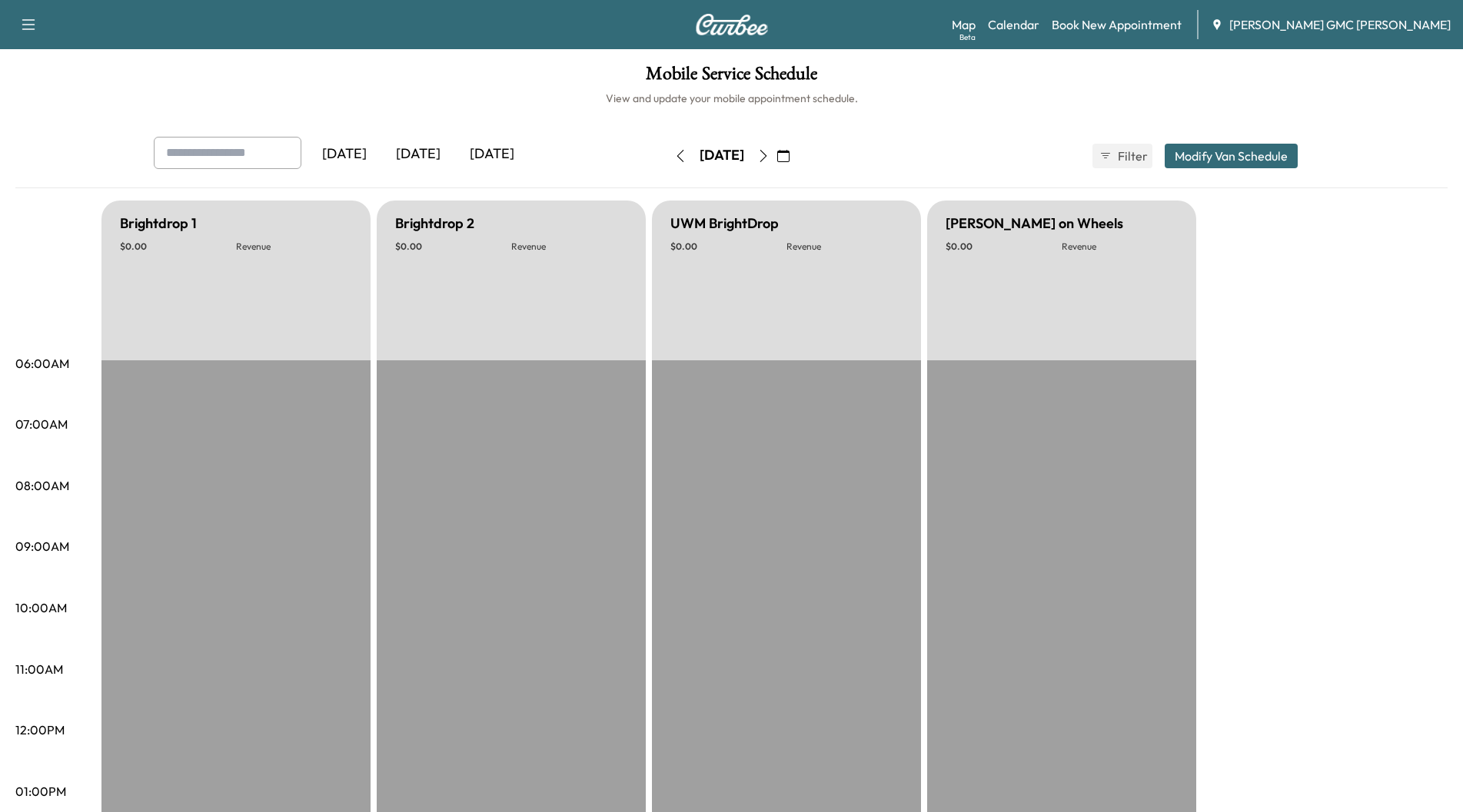
click at [770, 155] on icon "button" at bounding box center [763, 156] width 12 height 12
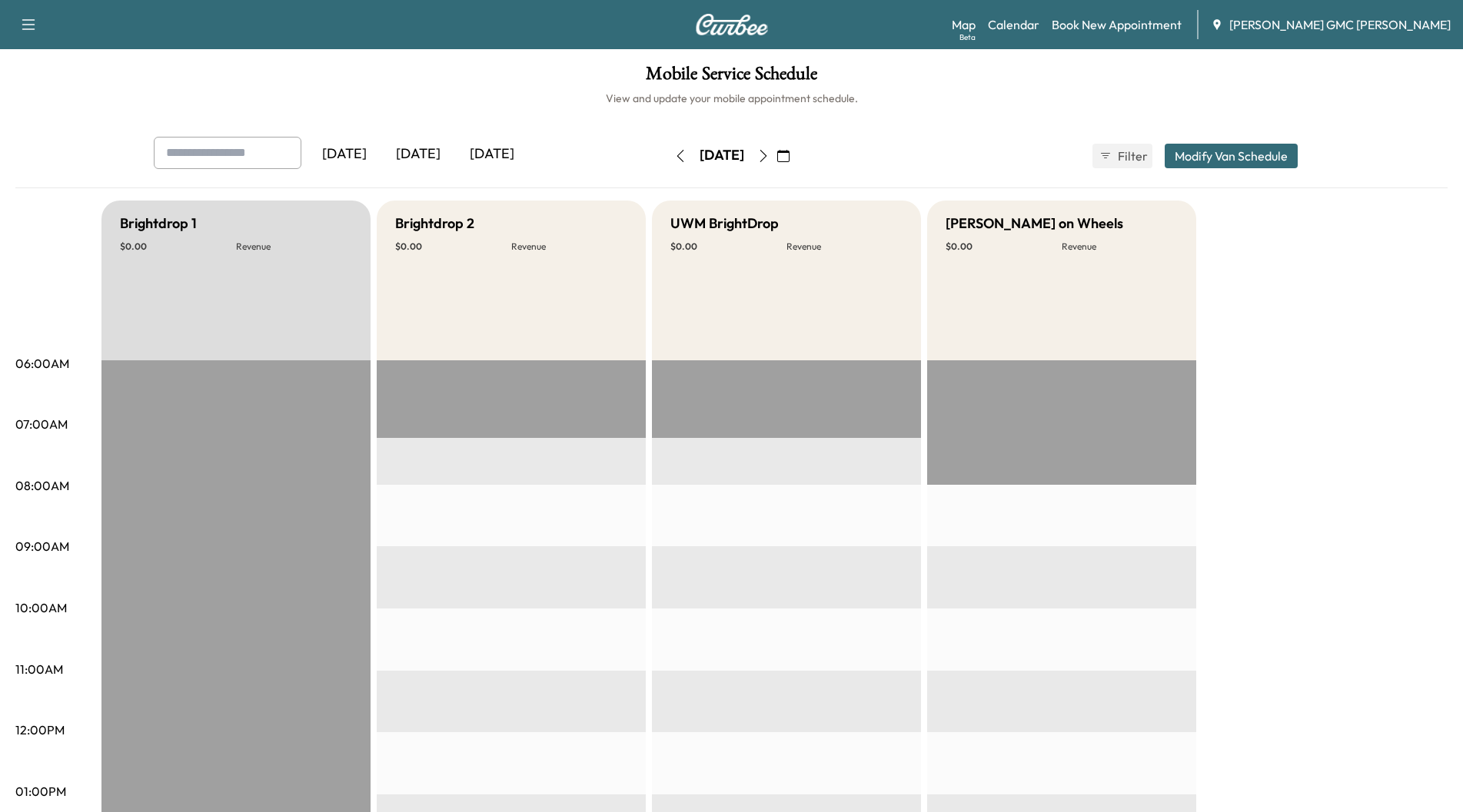
click at [770, 155] on icon "button" at bounding box center [763, 156] width 12 height 12
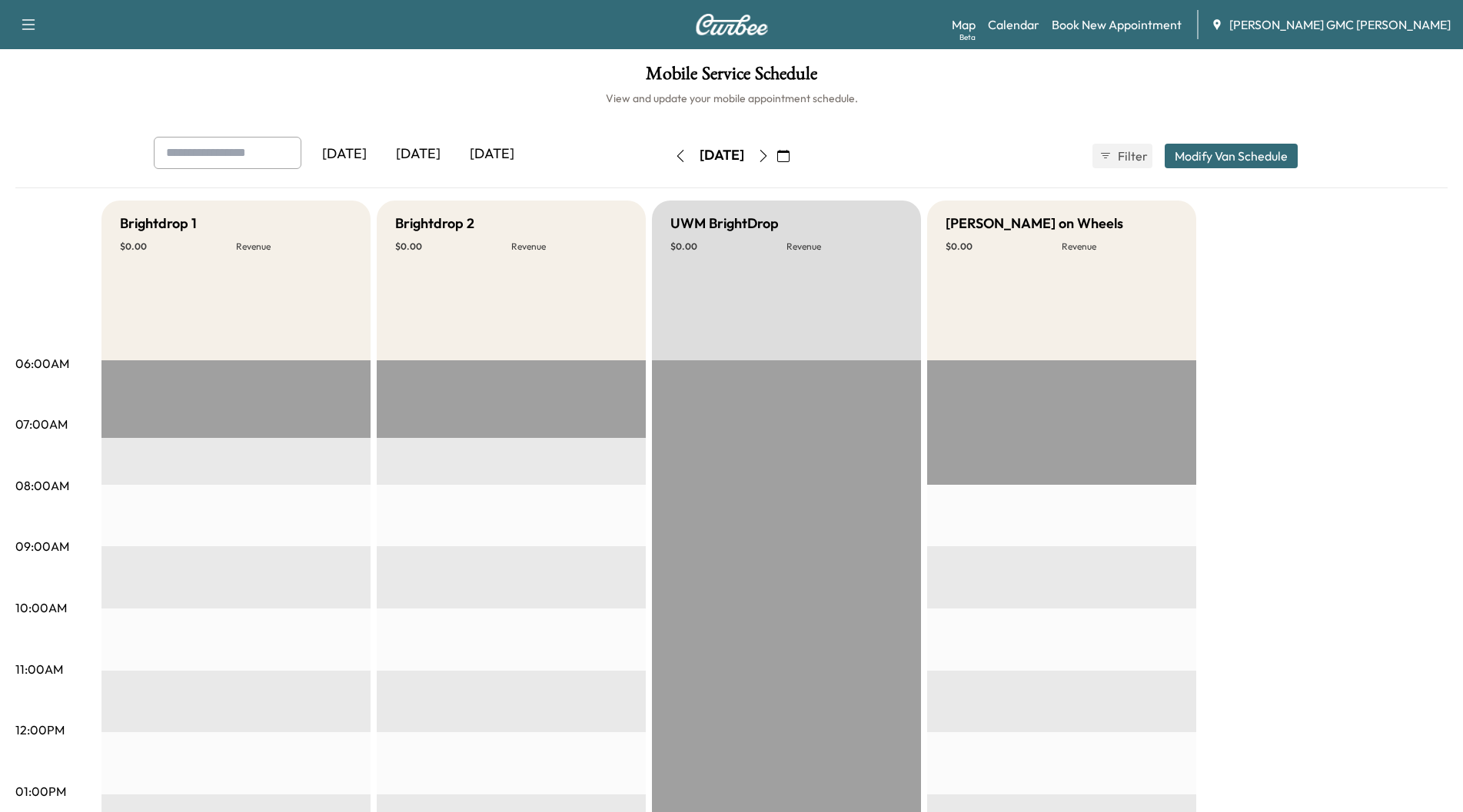
click at [770, 155] on icon "button" at bounding box center [763, 156] width 12 height 12
